Goal: Task Accomplishment & Management: Manage account settings

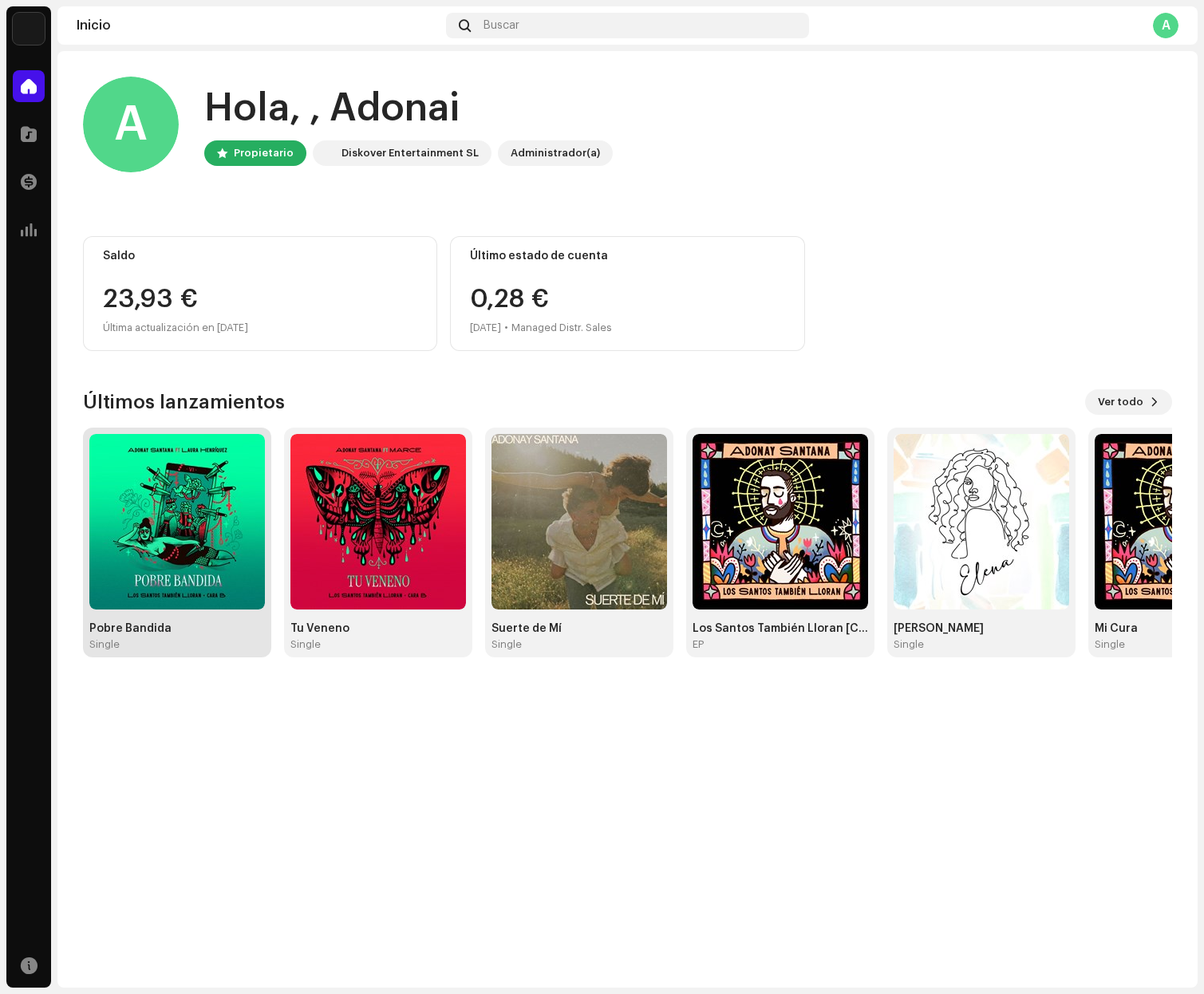
click at [181, 465] on img at bounding box center [176, 521] width 175 height 175
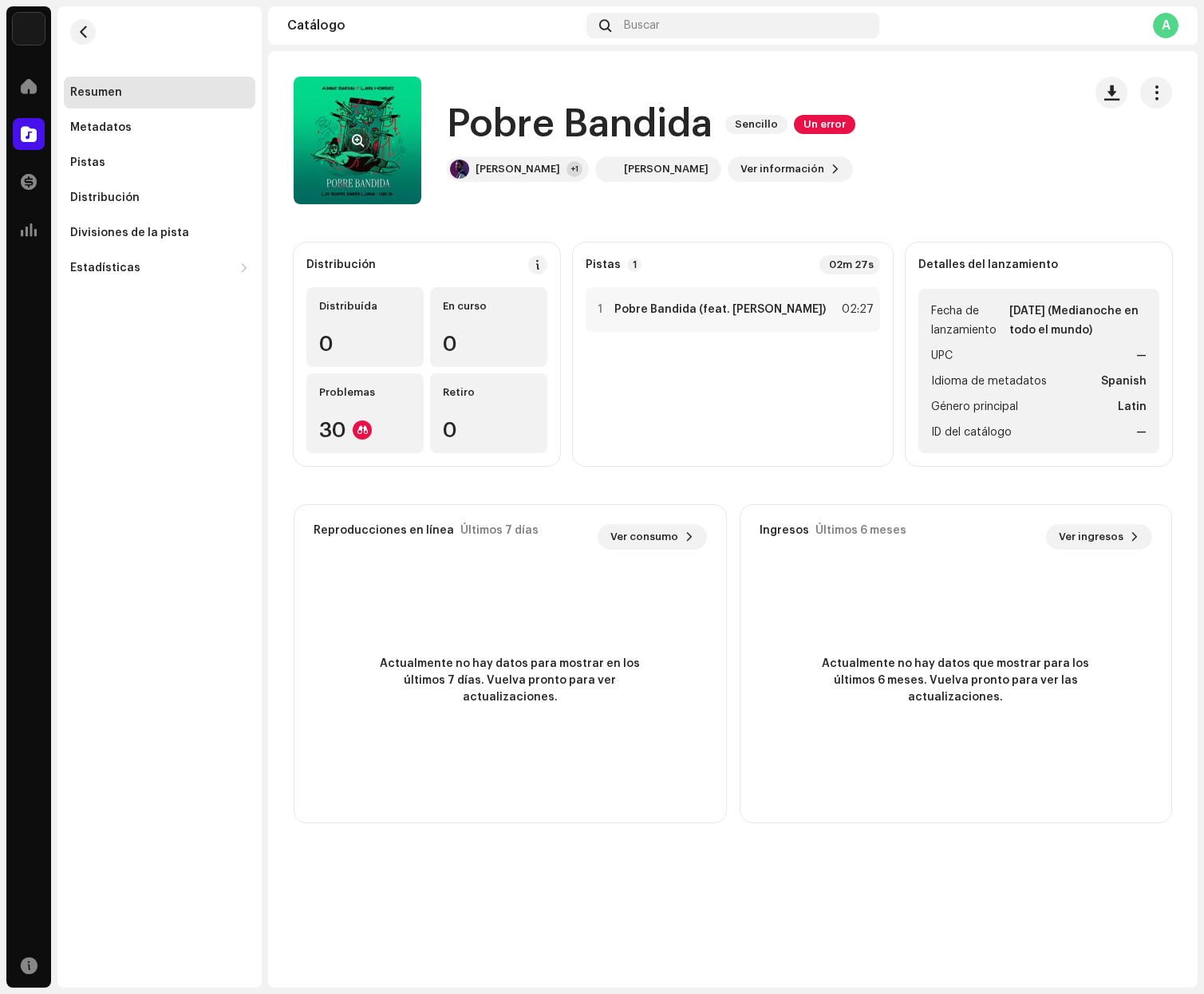
click at [343, 155] on re-a-cover at bounding box center [357, 140] width 128 height 128
click at [756, 137] on div "Pobre Bandida Sencillo Un error" at bounding box center [651, 124] width 409 height 51
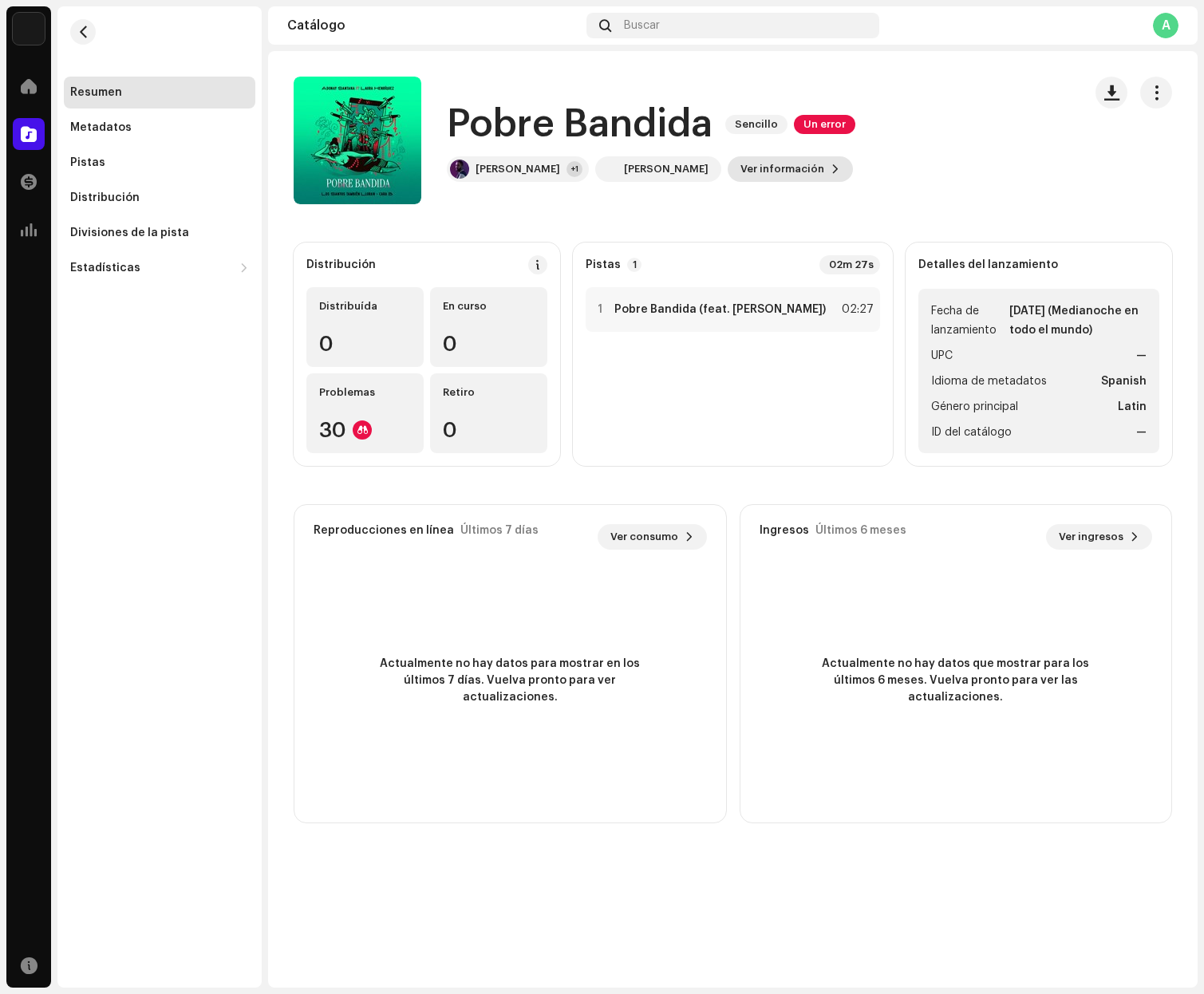
click at [761, 170] on span "Ver información" at bounding box center [782, 169] width 84 height 32
drag, startPoint x: 1045, startPoint y: 197, endPoint x: 1030, endPoint y: 203, distance: 16.2
click at [1045, 197] on div "Pobre Bandida 3041833 Metadatos Distribución Idioma de metadatos Spanish Título…" at bounding box center [602, 497] width 1204 height 994
click at [1151, 99] on span "button" at bounding box center [1156, 92] width 15 height 12
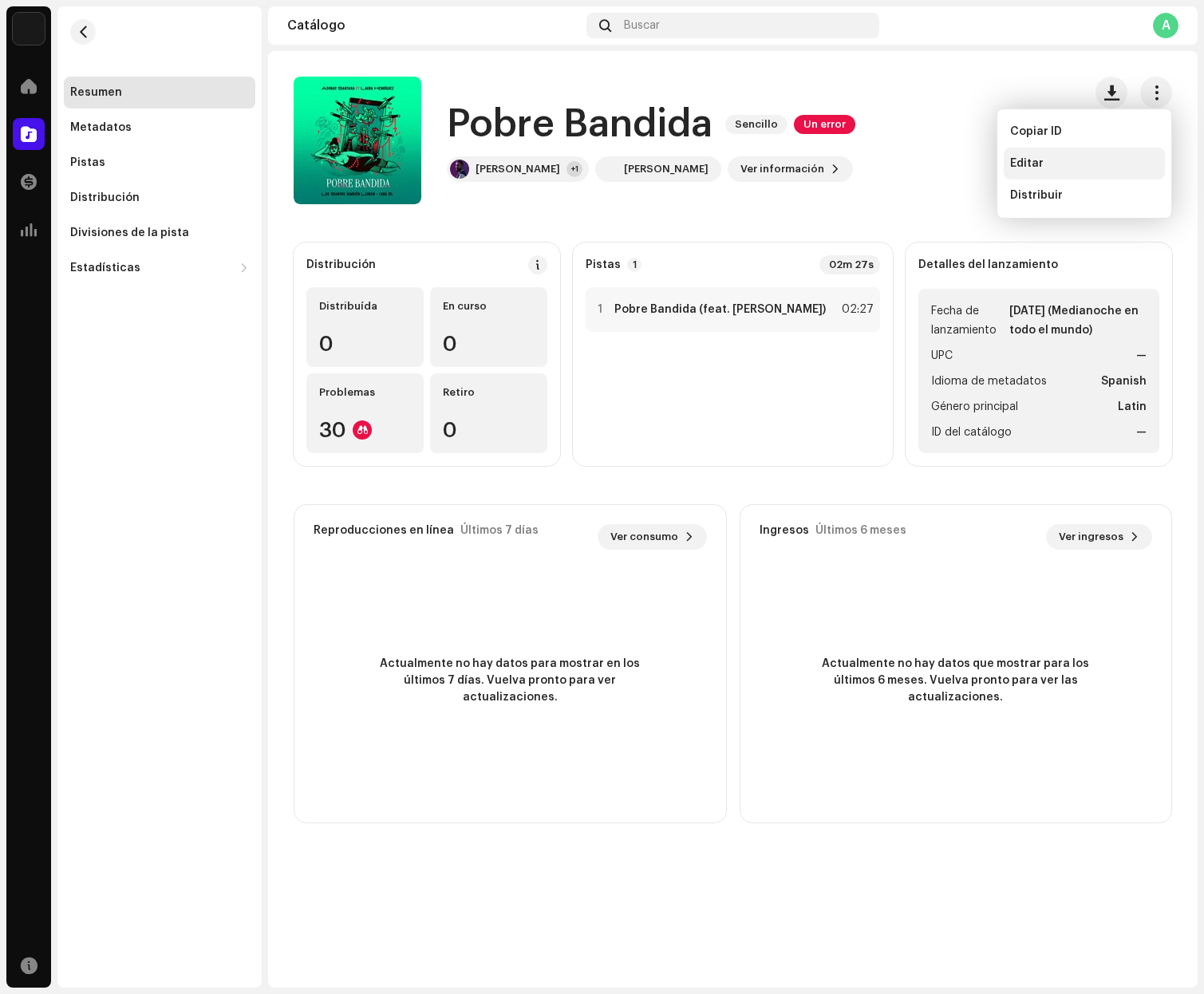
click at [1047, 161] on div "Editar" at bounding box center [1084, 163] width 148 height 12
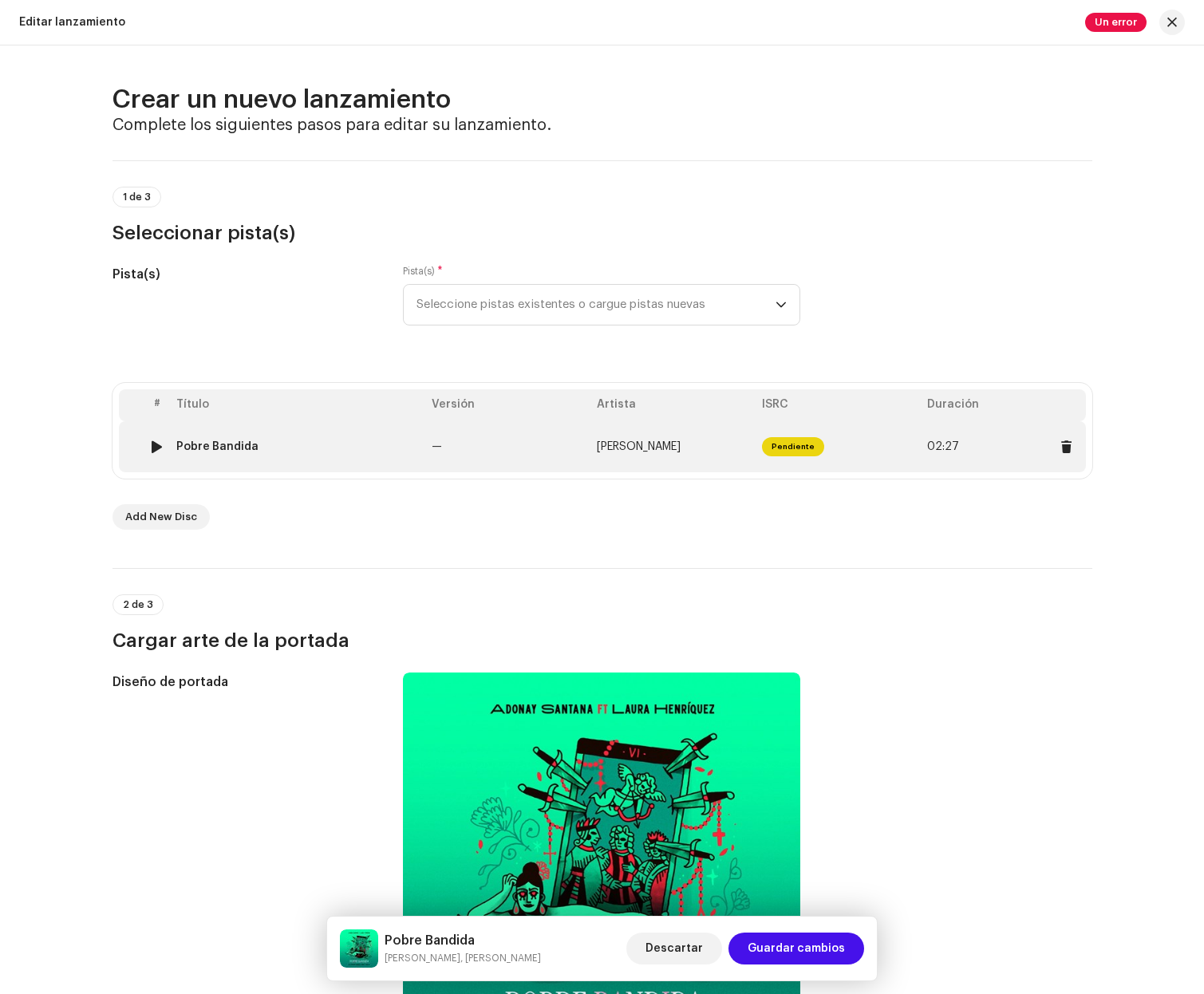
click at [890, 446] on td "Pendiente" at bounding box center [838, 446] width 166 height 51
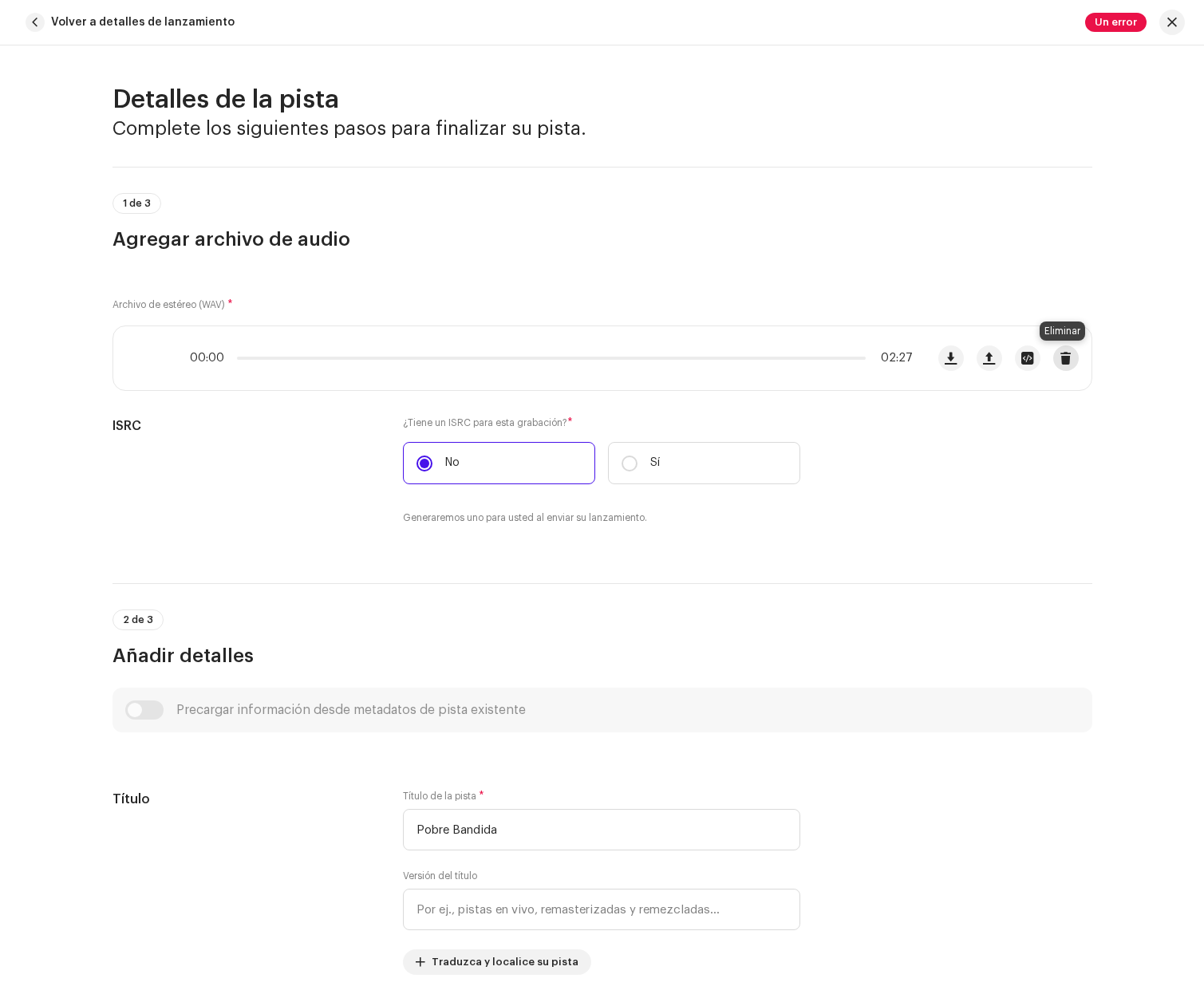
click at [1065, 359] on span "button" at bounding box center [1066, 357] width 12 height 12
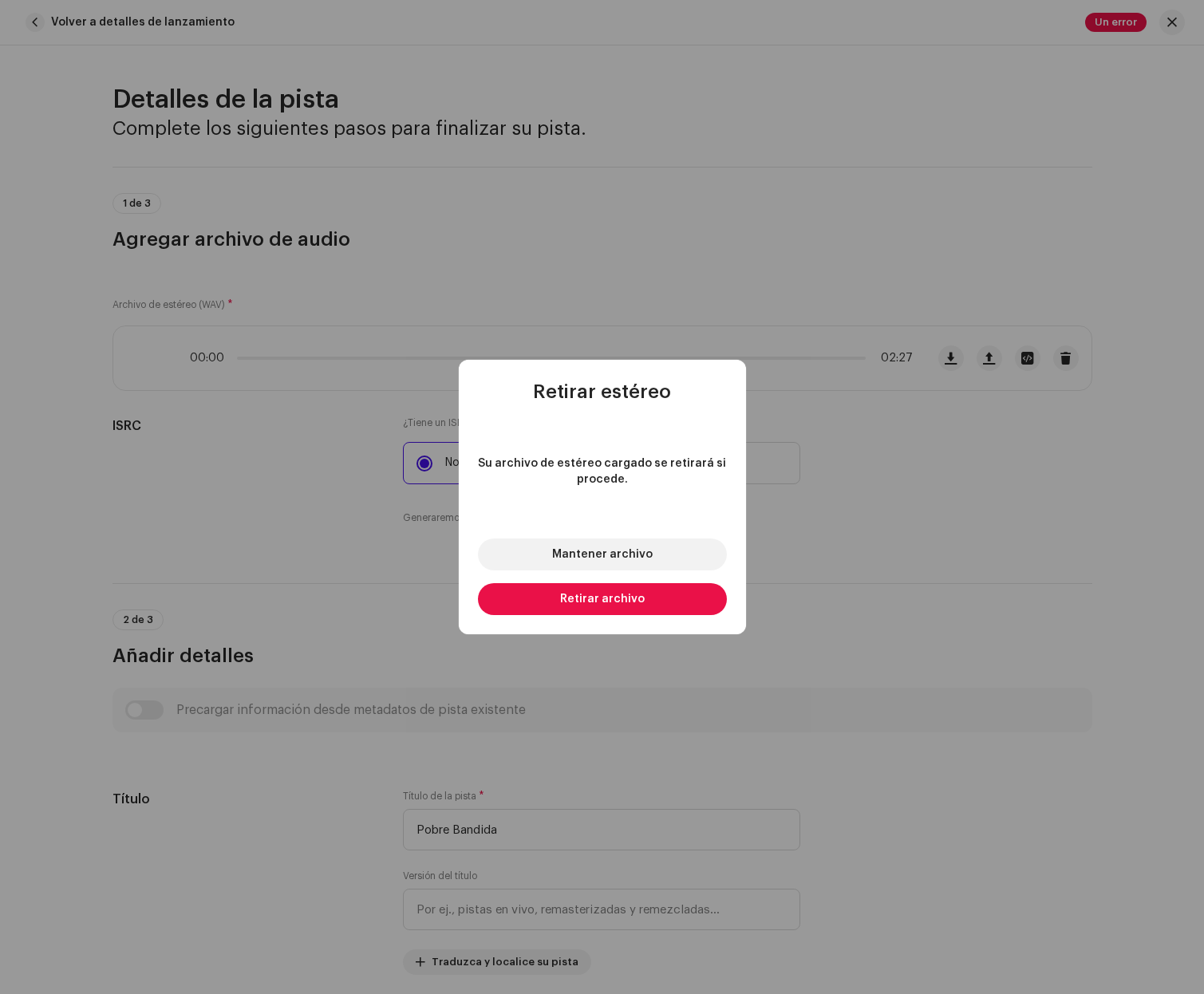
click at [639, 606] on button "Retirar archivo" at bounding box center [602, 599] width 249 height 32
